Goal: Navigation & Orientation: Find specific page/section

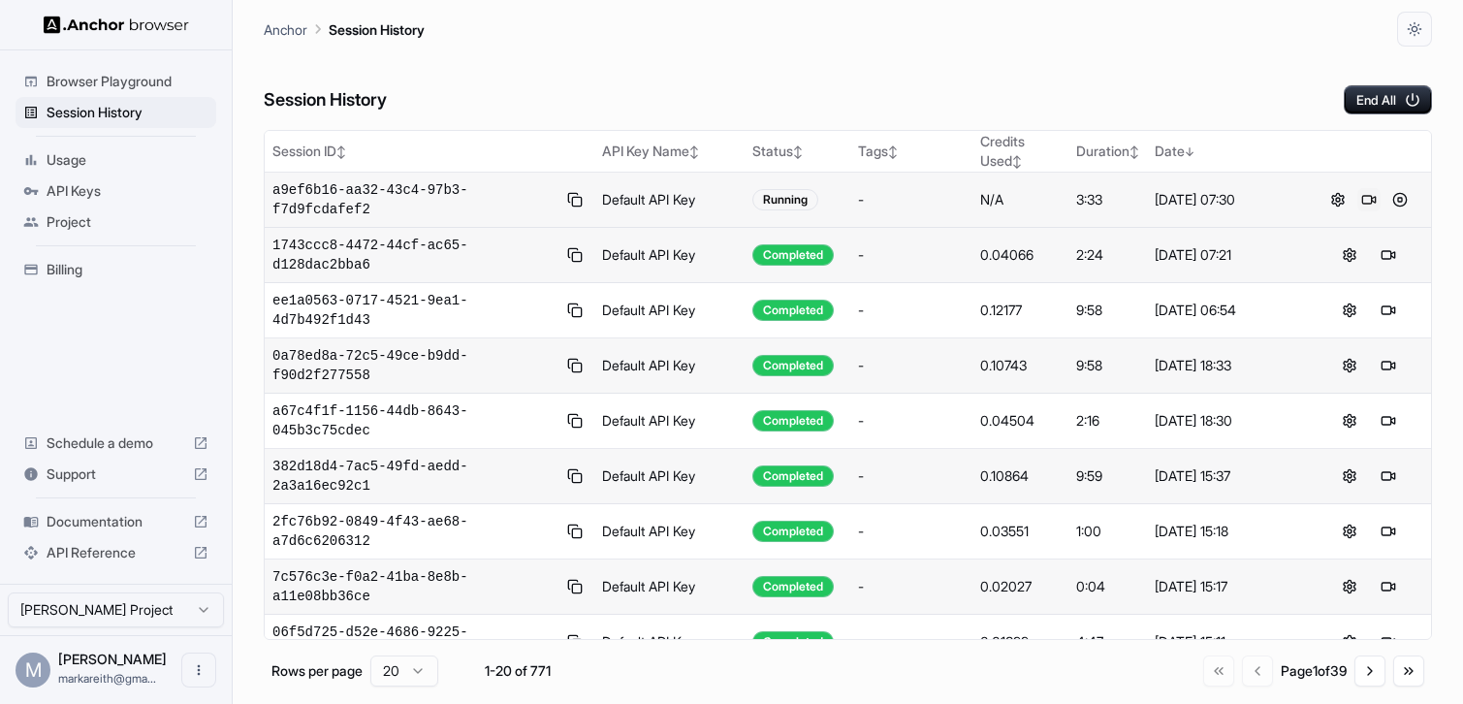
click at [1373, 200] on button at bounding box center [1368, 199] width 23 height 23
click at [1370, 206] on button at bounding box center [1368, 199] width 23 height 23
click at [99, 523] on span "Documentation" at bounding box center [116, 521] width 139 height 19
click at [1365, 205] on button at bounding box center [1368, 199] width 23 height 23
click at [1405, 203] on button at bounding box center [1399, 199] width 23 height 23
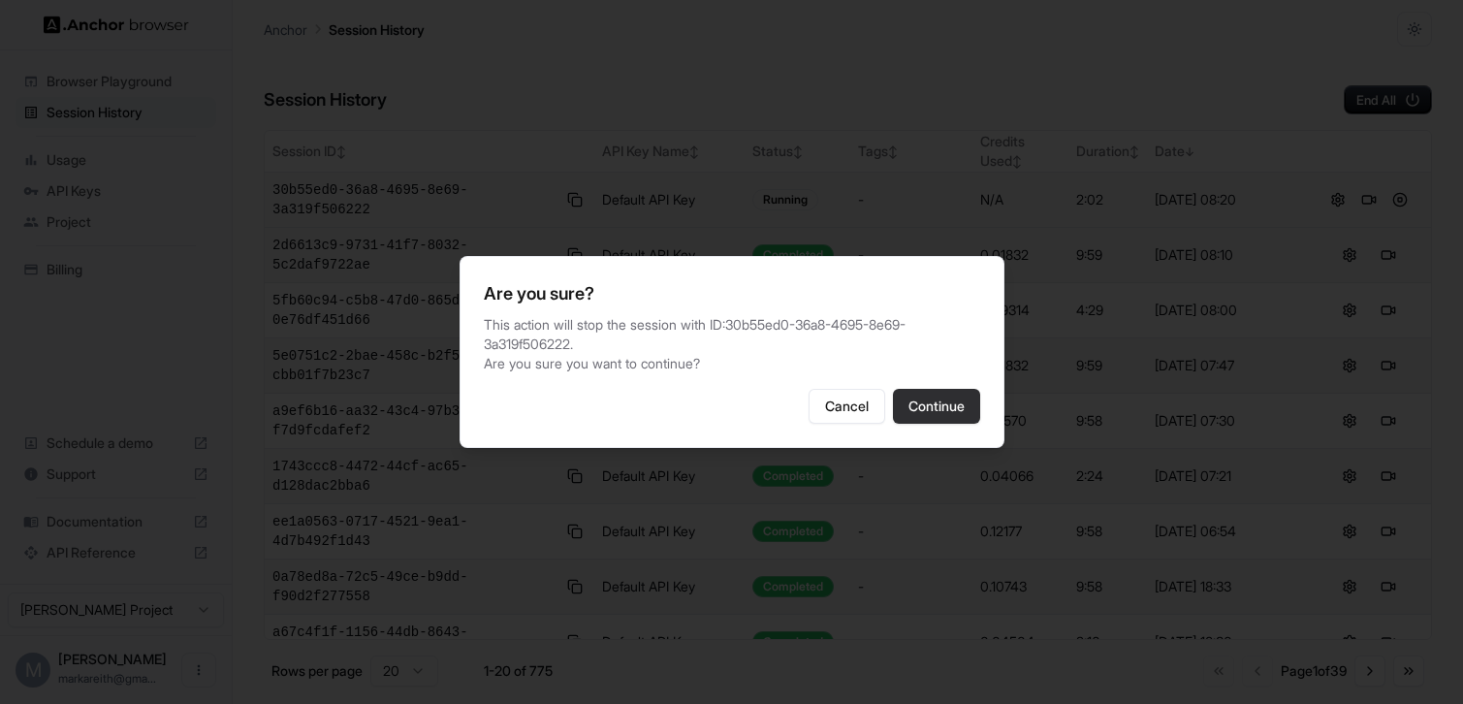
click at [937, 402] on button "Continue" at bounding box center [936, 406] width 87 height 35
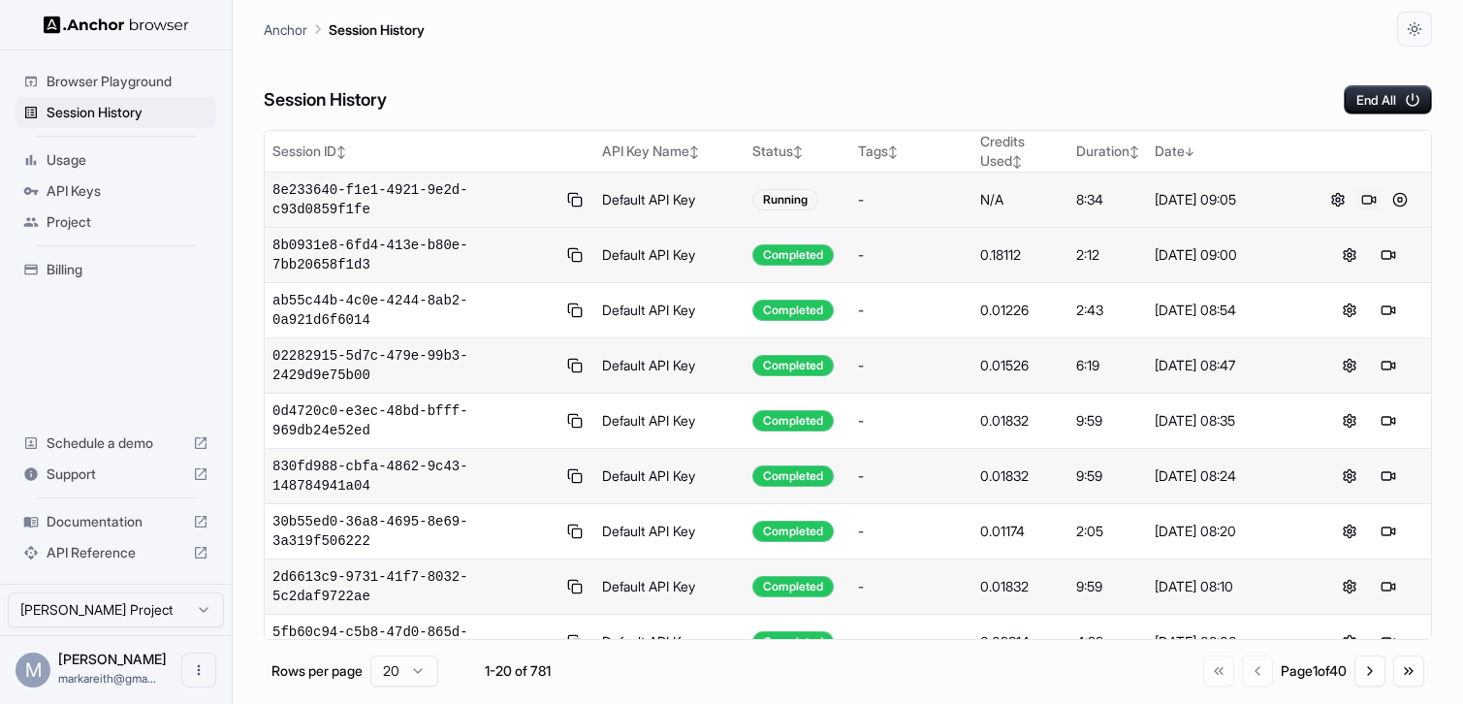
click at [1369, 196] on button at bounding box center [1368, 199] width 23 height 23
